Goal: Obtain resource: Download file/media

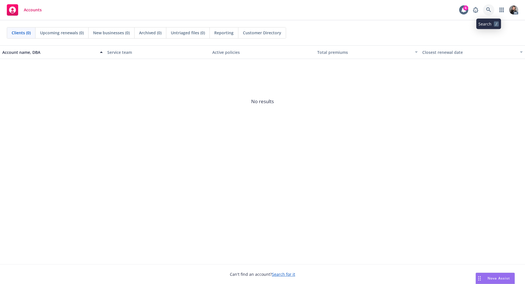
click at [488, 12] on icon at bounding box center [488, 9] width 5 height 5
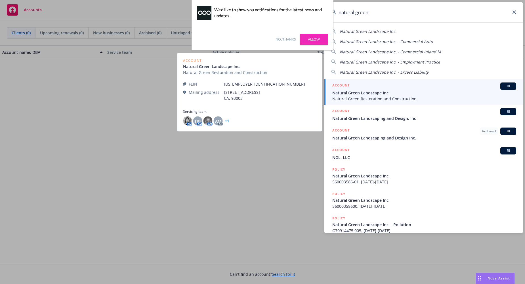
type input "natural green"
click at [398, 93] on span "Natural Green Landscape Inc." at bounding box center [424, 93] width 184 height 6
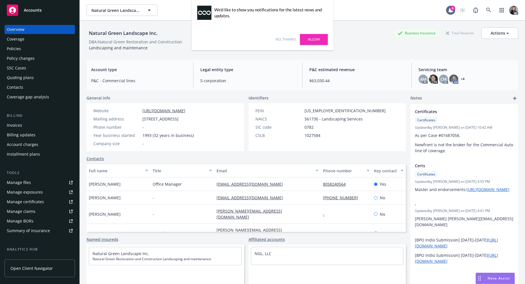
click at [285, 40] on link "No, thanks" at bounding box center [285, 39] width 20 height 5
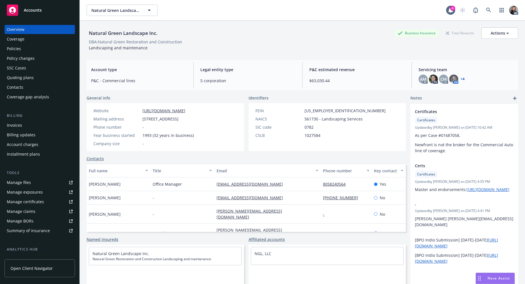
click at [29, 210] on div "Manage claims" at bounding box center [21, 211] width 29 height 9
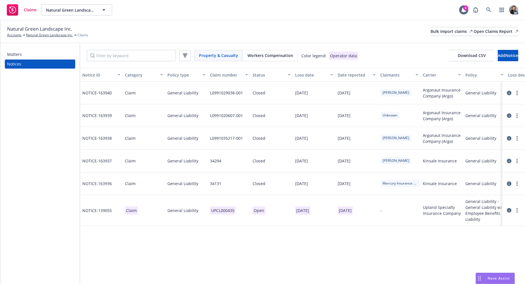
click at [275, 47] on div "Property & Casualty Workers Compensation Color legend: Operator data Download C…" at bounding box center [302, 55] width 445 height 25
click at [275, 48] on div "Property & Casualty Workers Compensation Color legend: Operator data Download C…" at bounding box center [302, 55] width 445 height 25
drag, startPoint x: 275, startPoint y: 48, endPoint x: 277, endPoint y: 57, distance: 9.5
click at [277, 57] on span "Workers Compensation" at bounding box center [270, 55] width 46 height 6
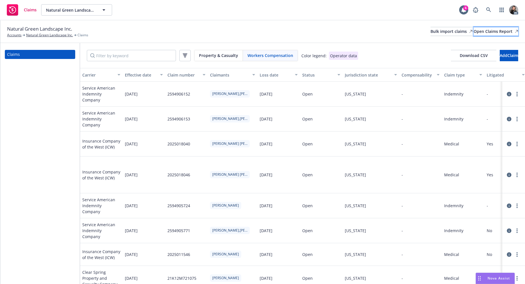
click at [481, 31] on div "Open Claims Report" at bounding box center [495, 31] width 45 height 9
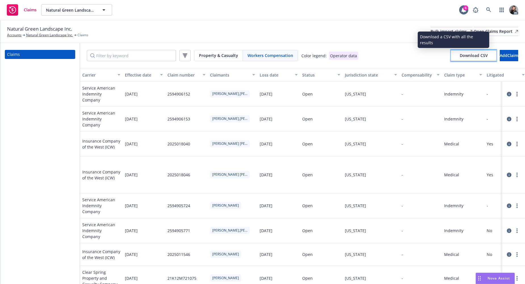
click at [459, 56] on span "Download CSV" at bounding box center [473, 55] width 28 height 5
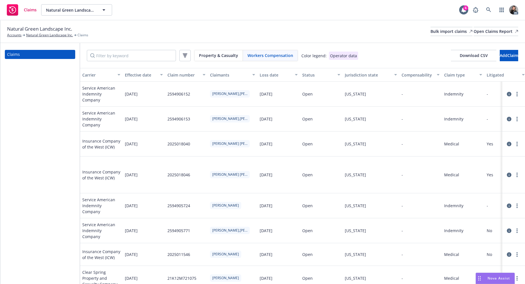
click at [316, 35] on div "Natural Green Landscape Inc. Accounts Natural Green Landscape Inc. Claims Bulk …" at bounding box center [262, 31] width 511 height 12
drag, startPoint x: 260, startPoint y: 27, endPoint x: 255, endPoint y: 18, distance: 9.8
click at [260, 27] on div "Natural Green Landscape Inc. Accounts Natural Green Landscape Inc. Claims Bulk …" at bounding box center [262, 31] width 511 height 12
